Goal: Find specific page/section: Find specific page/section

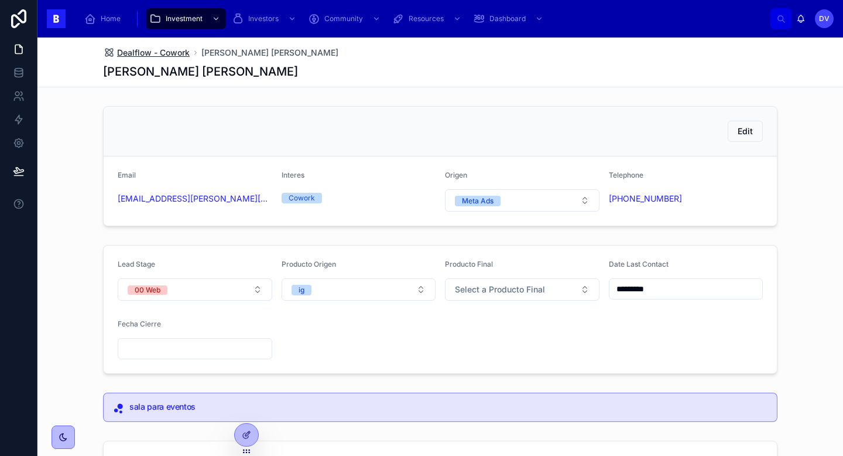
click at [177, 55] on span "Dealflow - Cowork" at bounding box center [153, 53] width 73 height 12
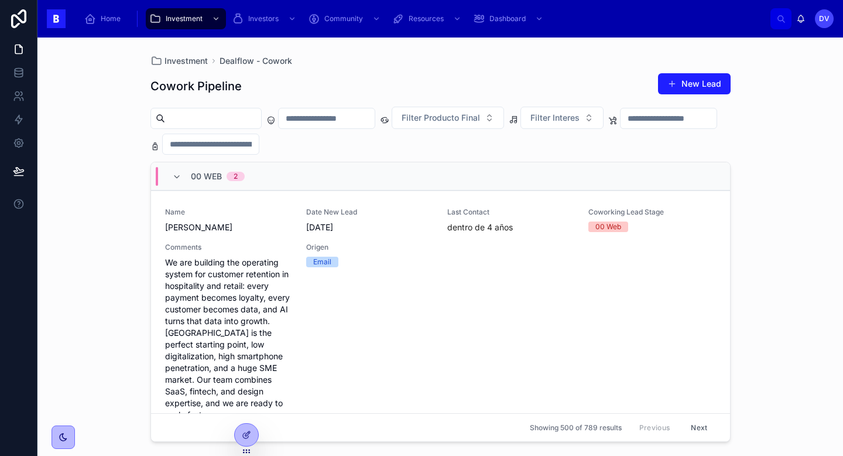
click at [262, 183] on div "00 Web 2" at bounding box center [440, 176] width 579 height 28
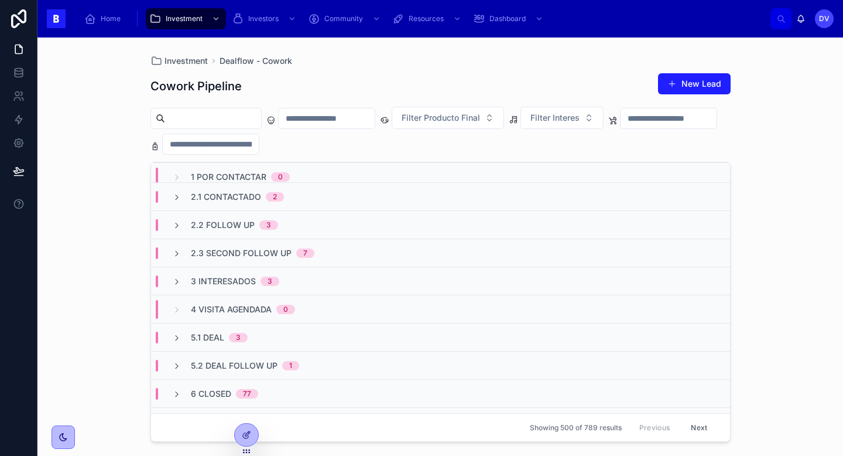
scroll to position [34, 0]
click at [318, 204] on div "2.1 Contactado 2" at bounding box center [440, 198] width 579 height 28
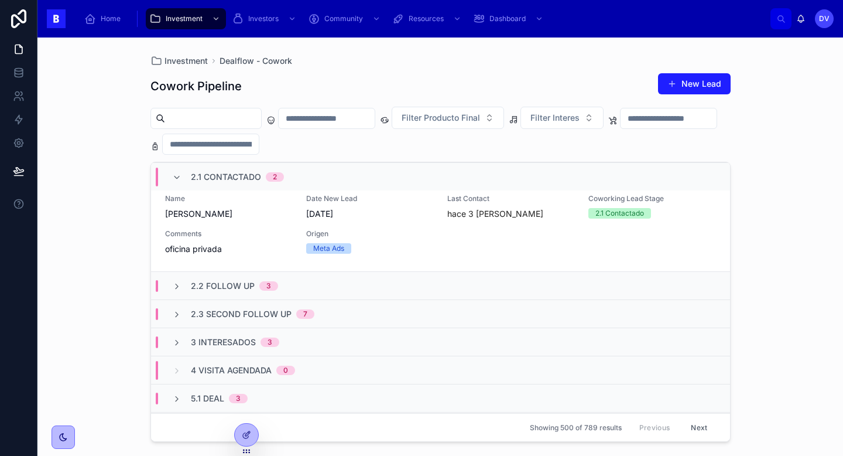
scroll to position [740, 0]
click at [308, 297] on div "2.2 Follow Up 3" at bounding box center [440, 283] width 579 height 28
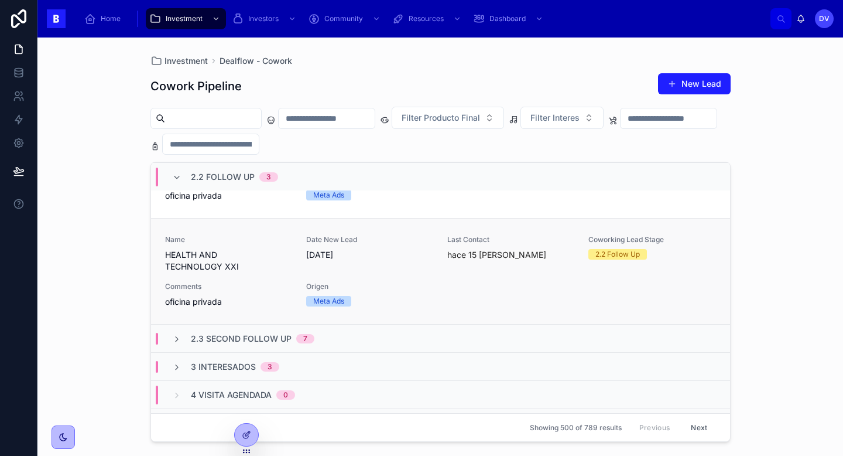
scroll to position [1021, 0]
click at [387, 340] on div "2.3 Second Follow Up 7" at bounding box center [440, 337] width 579 height 28
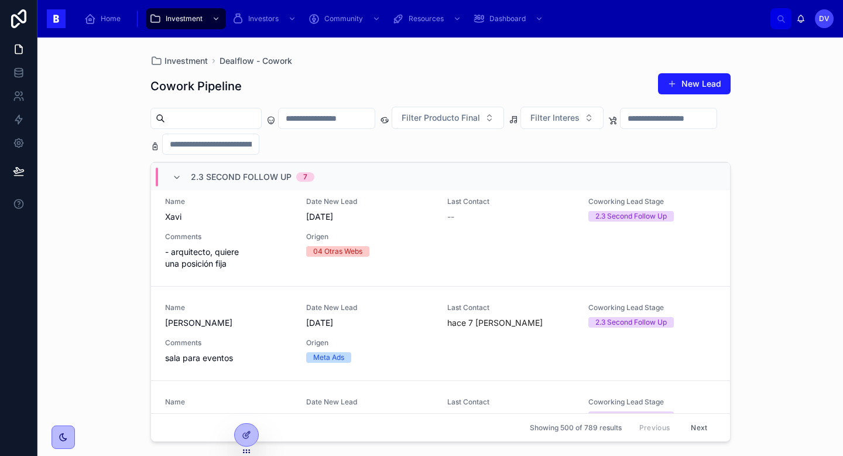
scroll to position [1444, 0]
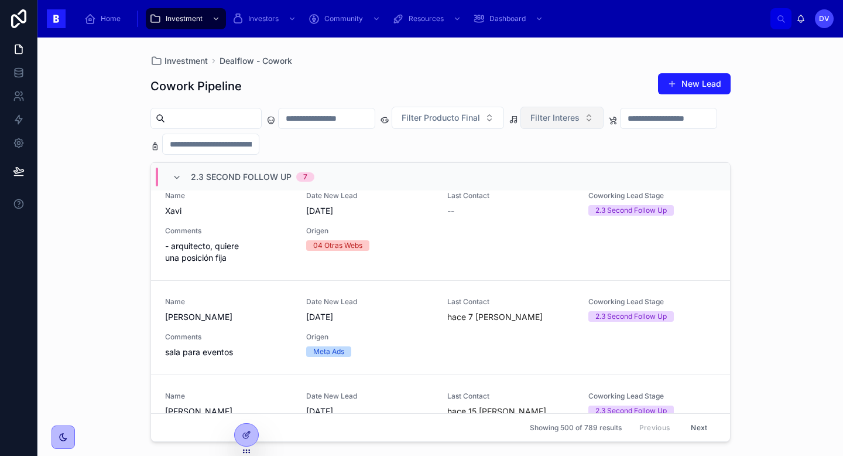
click at [580, 121] on span "Filter Interes" at bounding box center [555, 118] width 49 height 12
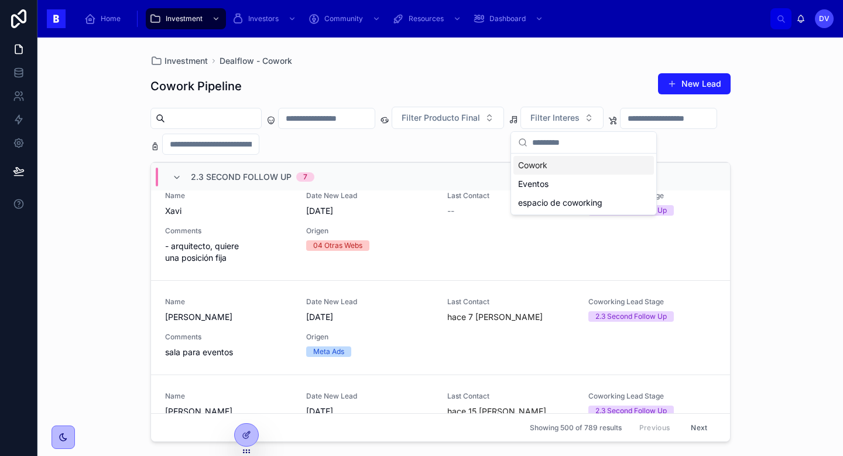
click at [585, 165] on div "Cowork" at bounding box center [584, 165] width 141 height 19
